Goal: Information Seeking & Learning: Learn about a topic

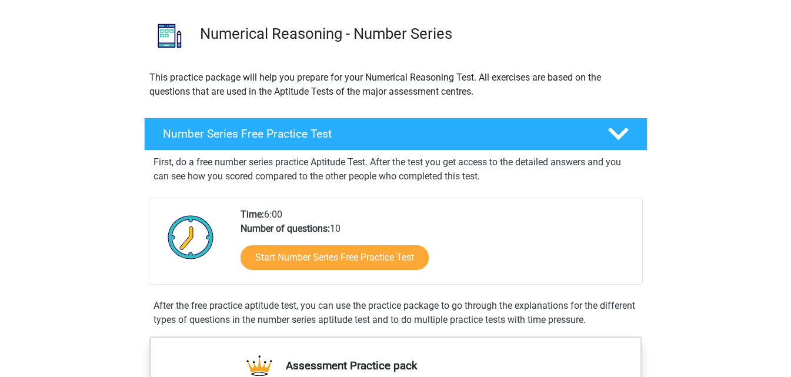
scroll to position [95, 0]
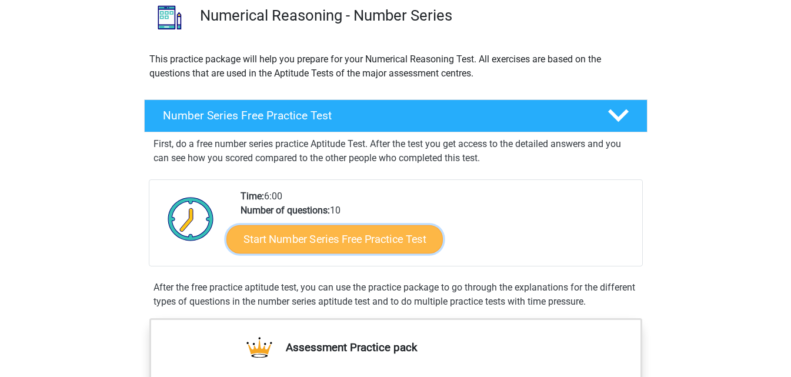
click at [378, 243] on link "Start Number Series Free Practice Test" at bounding box center [334, 239] width 216 height 28
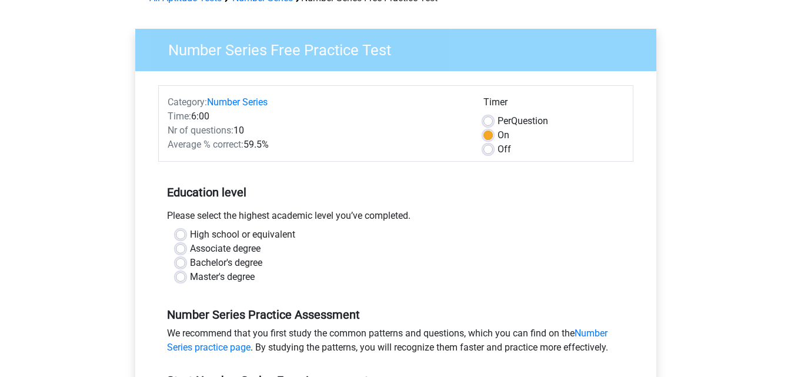
scroll to position [68, 0]
click at [179, 229] on div "High school or equivalent" at bounding box center [396, 234] width 440 height 14
click at [190, 232] on label "High school or equivalent" at bounding box center [242, 234] width 105 height 14
click at [180, 232] on input "High school or equivalent" at bounding box center [180, 233] width 9 height 12
radio input "true"
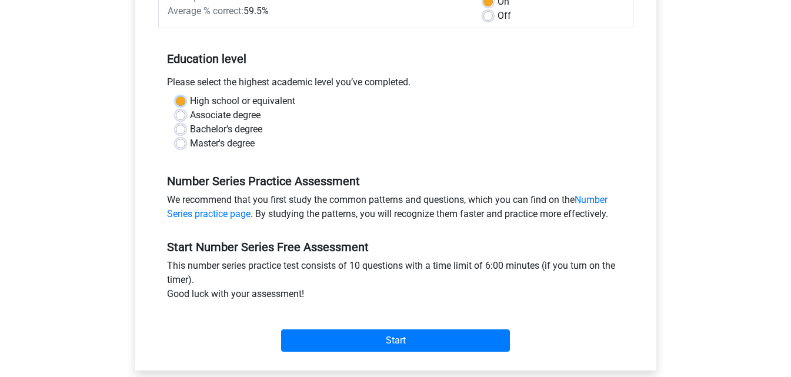
scroll to position [202, 0]
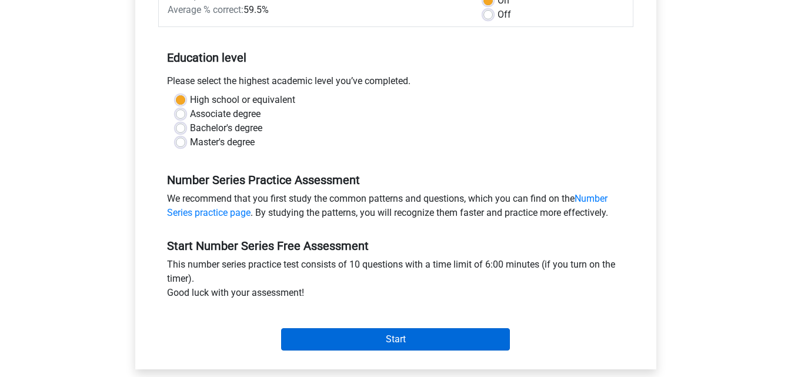
click at [361, 343] on input "Start" at bounding box center [395, 339] width 229 height 22
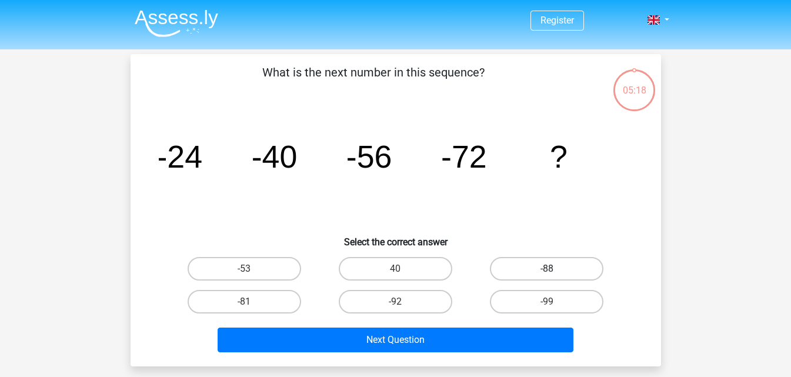
click at [539, 262] on label "-88" at bounding box center [546, 269] width 113 height 24
click at [547, 269] on input "-88" at bounding box center [551, 273] width 8 height 8
radio input "true"
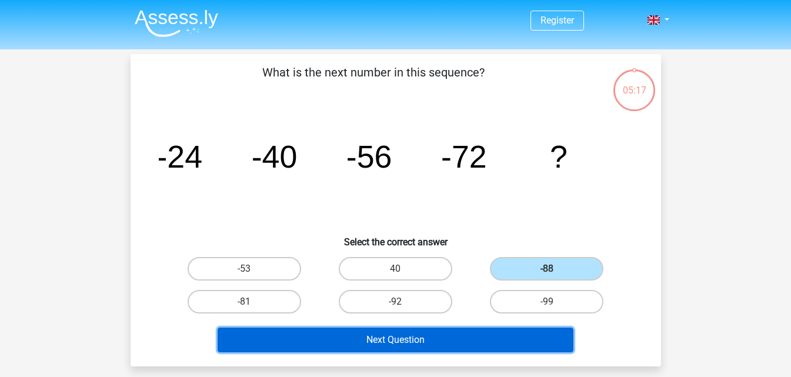
click at [429, 342] on button "Next Question" at bounding box center [395, 339] width 356 height 25
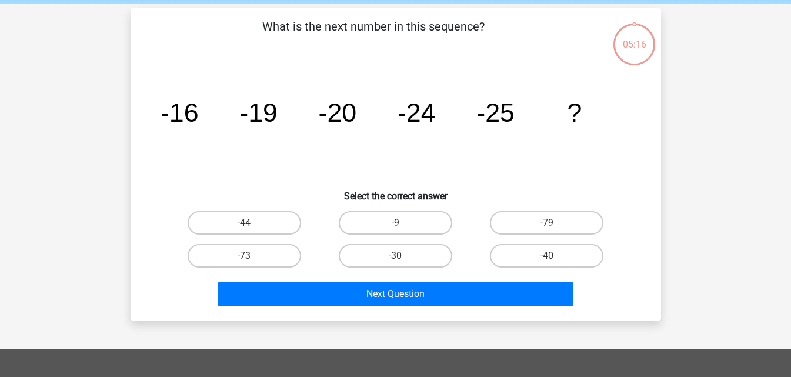
scroll to position [54, 0]
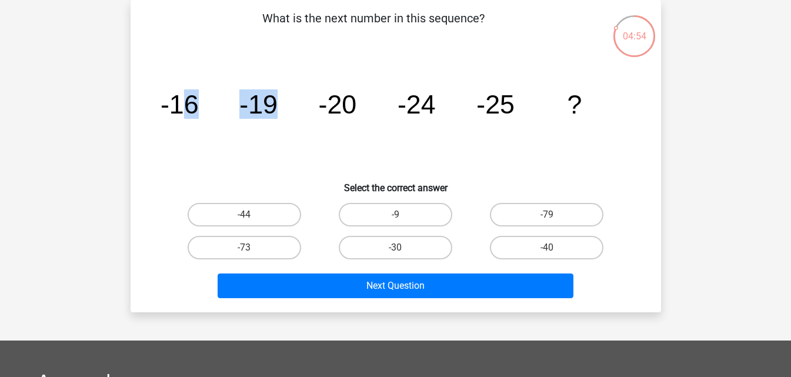
drag, startPoint x: 180, startPoint y: 105, endPoint x: 294, endPoint y: 111, distance: 114.7
click at [294, 111] on icon "image/svg+xml -16 -19 -20 -24 -25 ?" at bounding box center [396, 113] width 474 height 119
click at [205, 146] on icon "image/svg+xml -16 -19 -20 -24 -25 ?" at bounding box center [396, 113] width 474 height 119
click at [377, 242] on label "-30" at bounding box center [395, 248] width 113 height 24
click at [395, 247] on input "-30" at bounding box center [399, 251] width 8 height 8
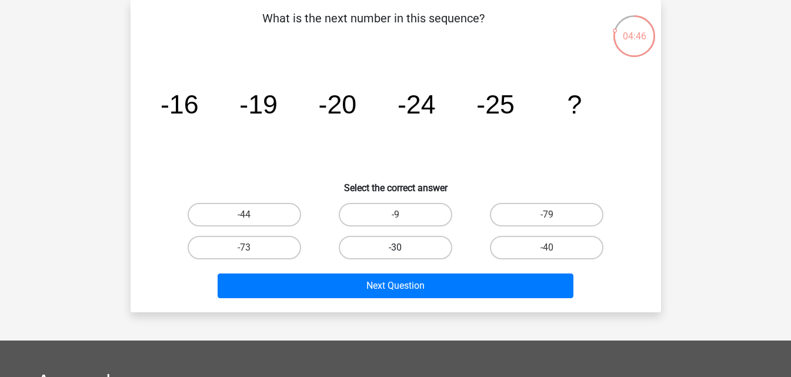
radio input "true"
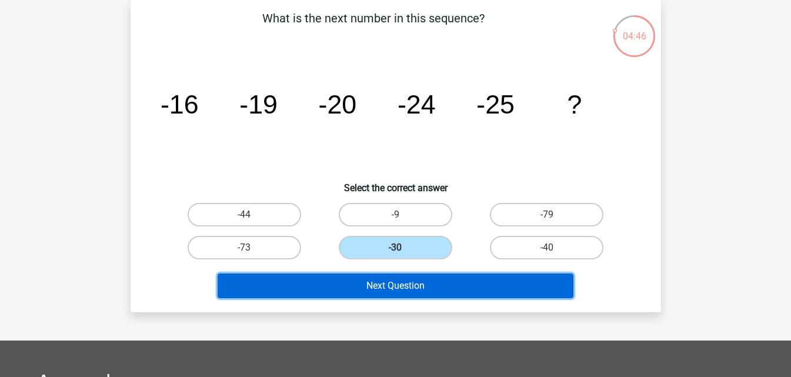
click at [360, 279] on button "Next Question" at bounding box center [395, 285] width 356 height 25
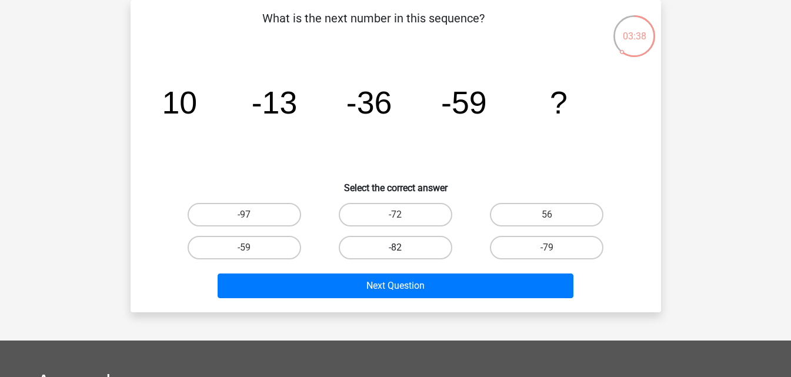
click at [427, 239] on label "-82" at bounding box center [395, 248] width 113 height 24
click at [403, 247] on input "-82" at bounding box center [399, 251] width 8 height 8
radio input "true"
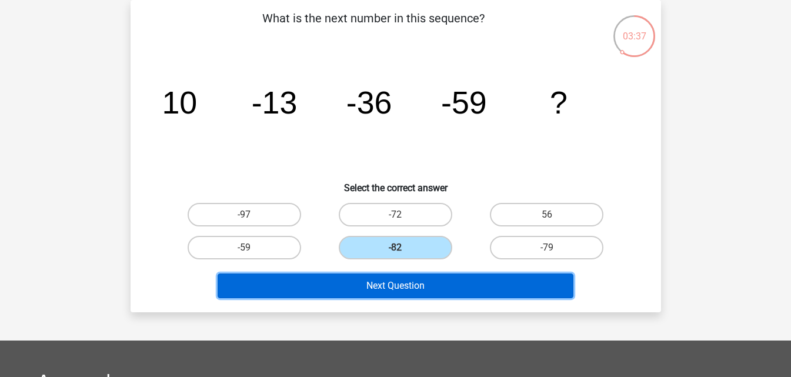
click at [437, 283] on button "Next Question" at bounding box center [395, 285] width 356 height 25
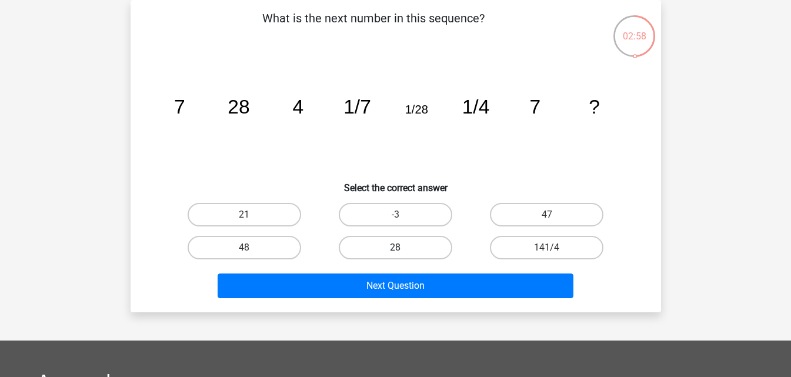
click at [373, 250] on label "28" at bounding box center [395, 248] width 113 height 24
click at [395, 250] on input "28" at bounding box center [399, 251] width 8 height 8
radio input "true"
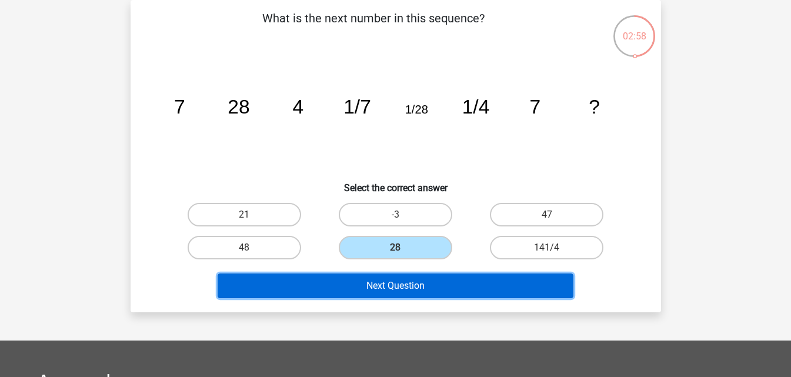
click at [371, 282] on button "Next Question" at bounding box center [395, 285] width 356 height 25
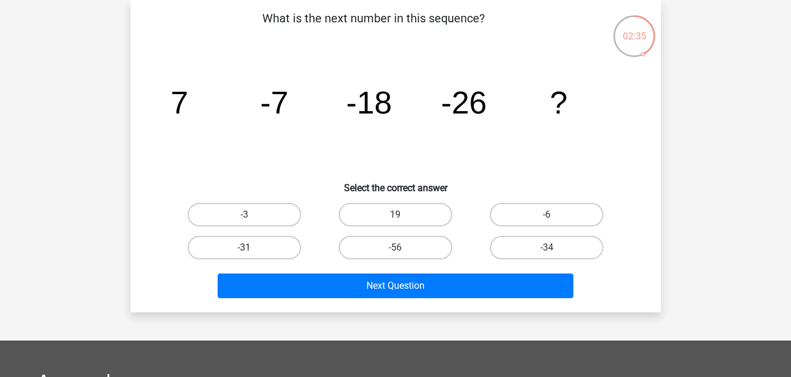
click at [277, 255] on label "-31" at bounding box center [244, 248] width 113 height 24
click at [252, 255] on input "-31" at bounding box center [248, 251] width 8 height 8
radio input "true"
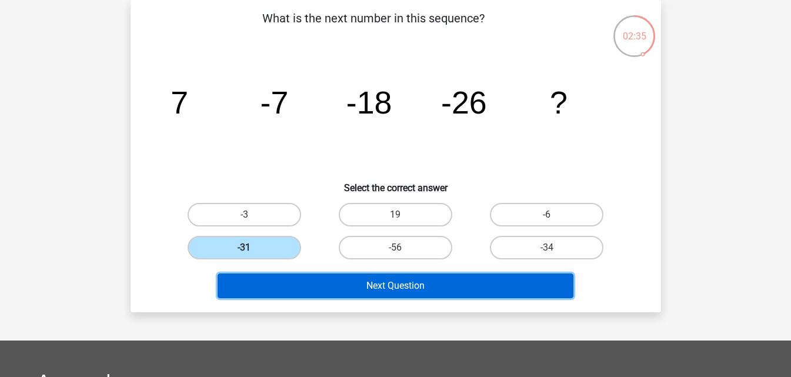
click at [312, 295] on button "Next Question" at bounding box center [395, 285] width 356 height 25
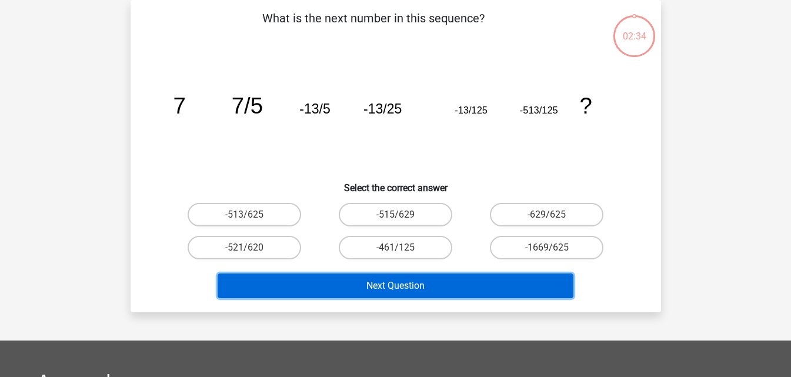
click at [320, 279] on button "Next Question" at bounding box center [395, 285] width 356 height 25
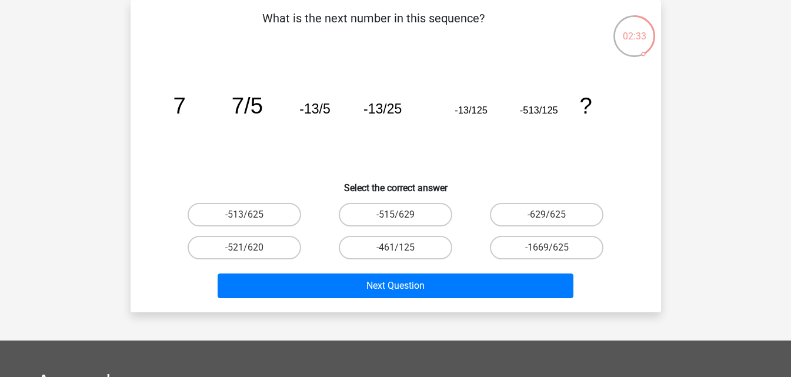
click at [306, 329] on div "Register Nederlands English" at bounding box center [395, 298] width 791 height 705
click at [544, 219] on label "-629/625" at bounding box center [546, 215] width 113 height 24
click at [547, 219] on input "-629/625" at bounding box center [551, 219] width 8 height 8
radio input "true"
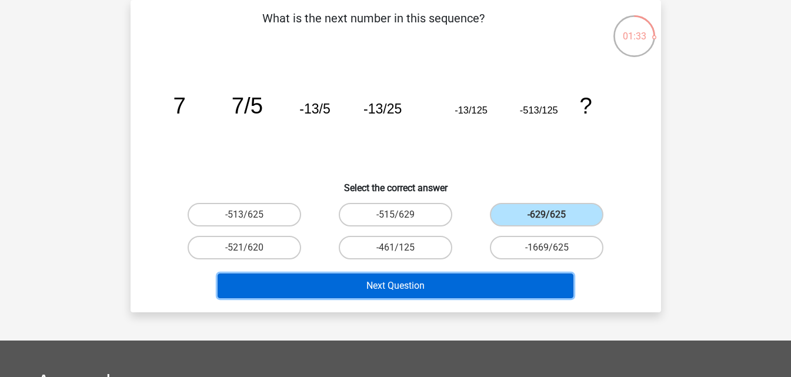
click at [461, 285] on button "Next Question" at bounding box center [395, 285] width 356 height 25
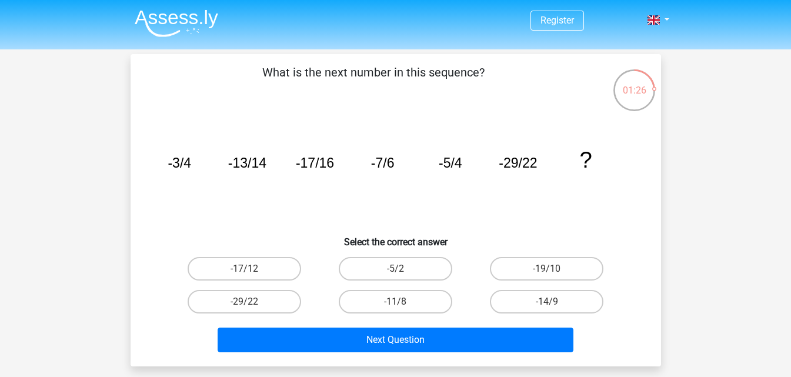
scroll to position [2, 0]
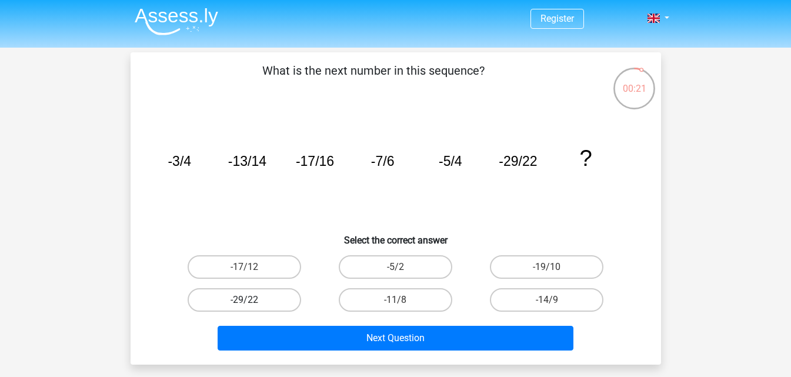
click at [260, 298] on label "-29/22" at bounding box center [244, 300] width 113 height 24
click at [252, 300] on input "-29/22" at bounding box center [248, 304] width 8 height 8
radio input "true"
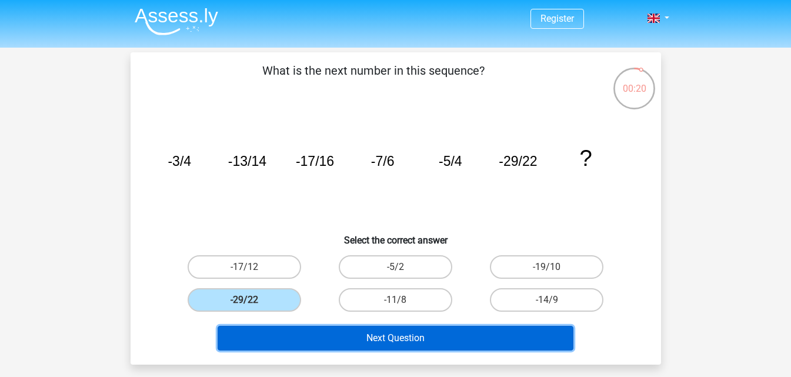
click at [344, 338] on button "Next Question" at bounding box center [395, 338] width 356 height 25
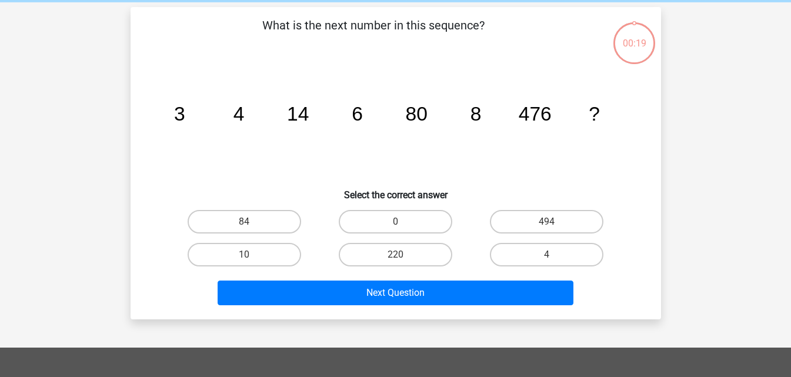
scroll to position [54, 0]
